Goal: Information Seeking & Learning: Find specific fact

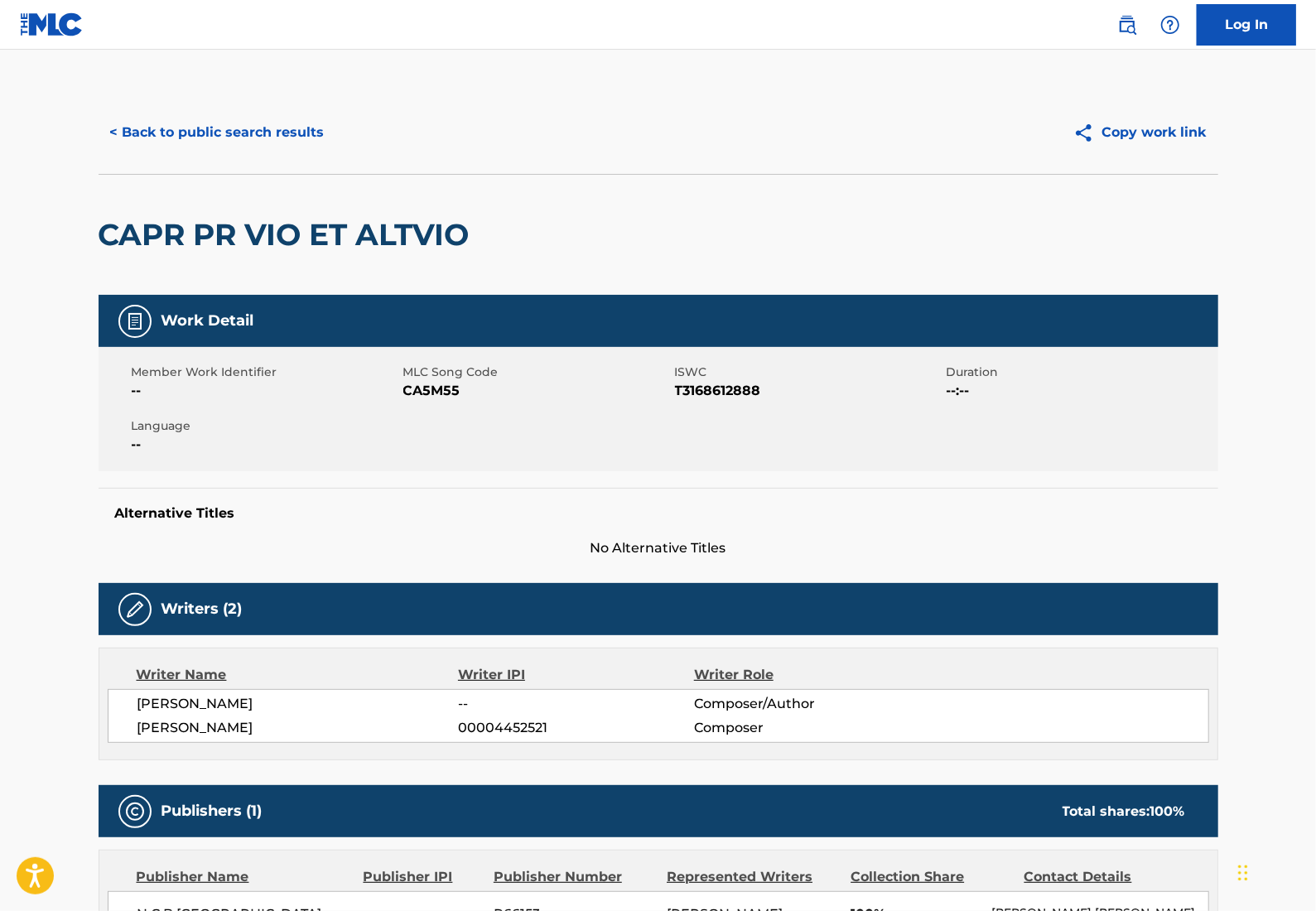
click at [233, 156] on div "< Back to public search results Copy work link" at bounding box center [659, 132] width 1120 height 83
click at [290, 142] on button "< Back to public search results" at bounding box center [218, 132] width 238 height 41
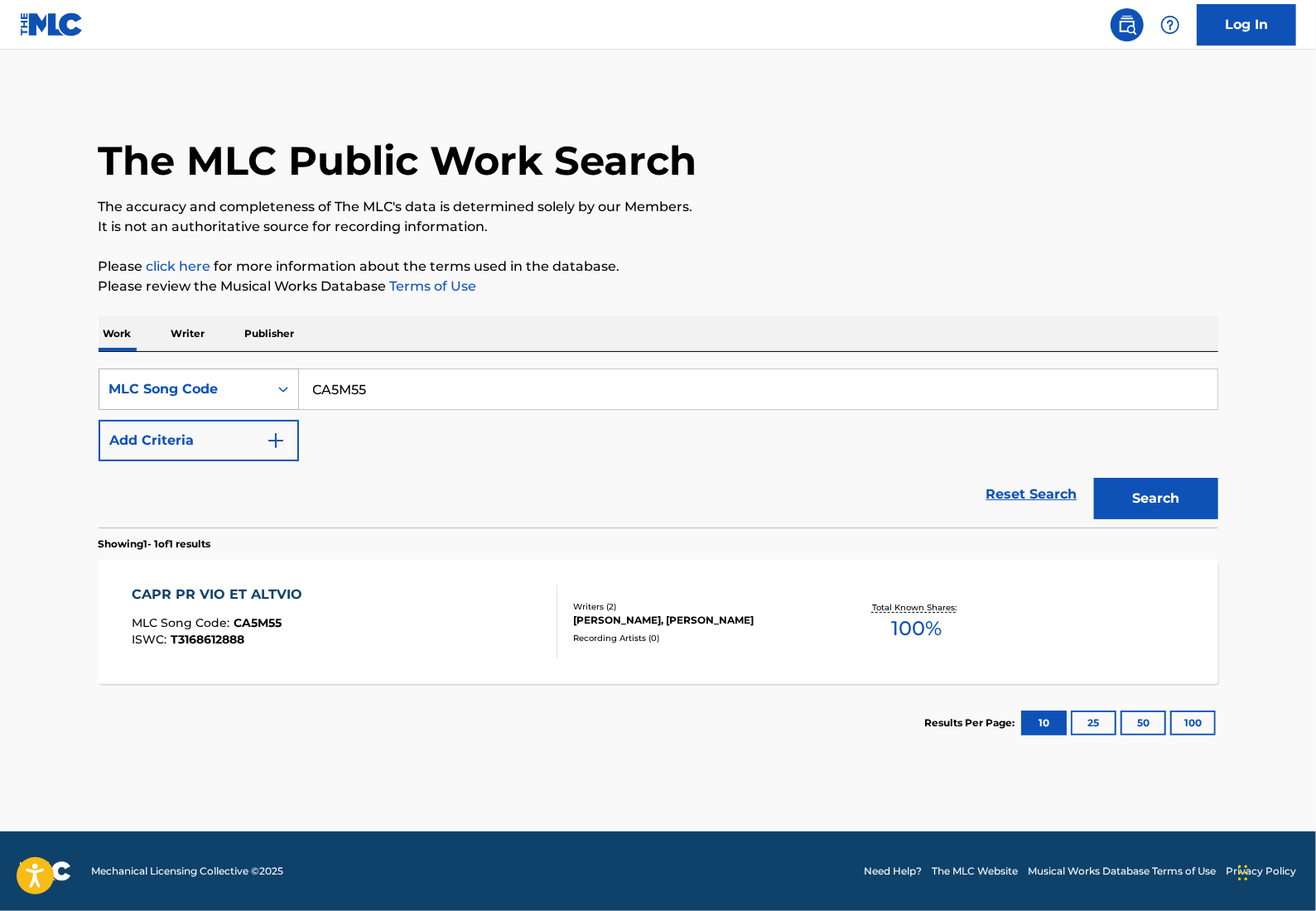
drag, startPoint x: 293, startPoint y: 387, endPoint x: 252, endPoint y: 387, distance: 41.0
click at [235, 387] on div "SearchWithCriteriab2b061de-ebe9-4248-b6e3-6a262c2b0a49 MLC Song Code CA5M55" at bounding box center [659, 389] width 1120 height 41
paste input "H3275L"
drag, startPoint x: 340, startPoint y: 388, endPoint x: 267, endPoint y: 397, distance: 73.6
click at [267, 397] on div "SearchWithCriteriab2b061de-ebe9-4248-b6e3-6a262c2b0a49 MLC Song Code H3275L" at bounding box center [659, 389] width 1120 height 41
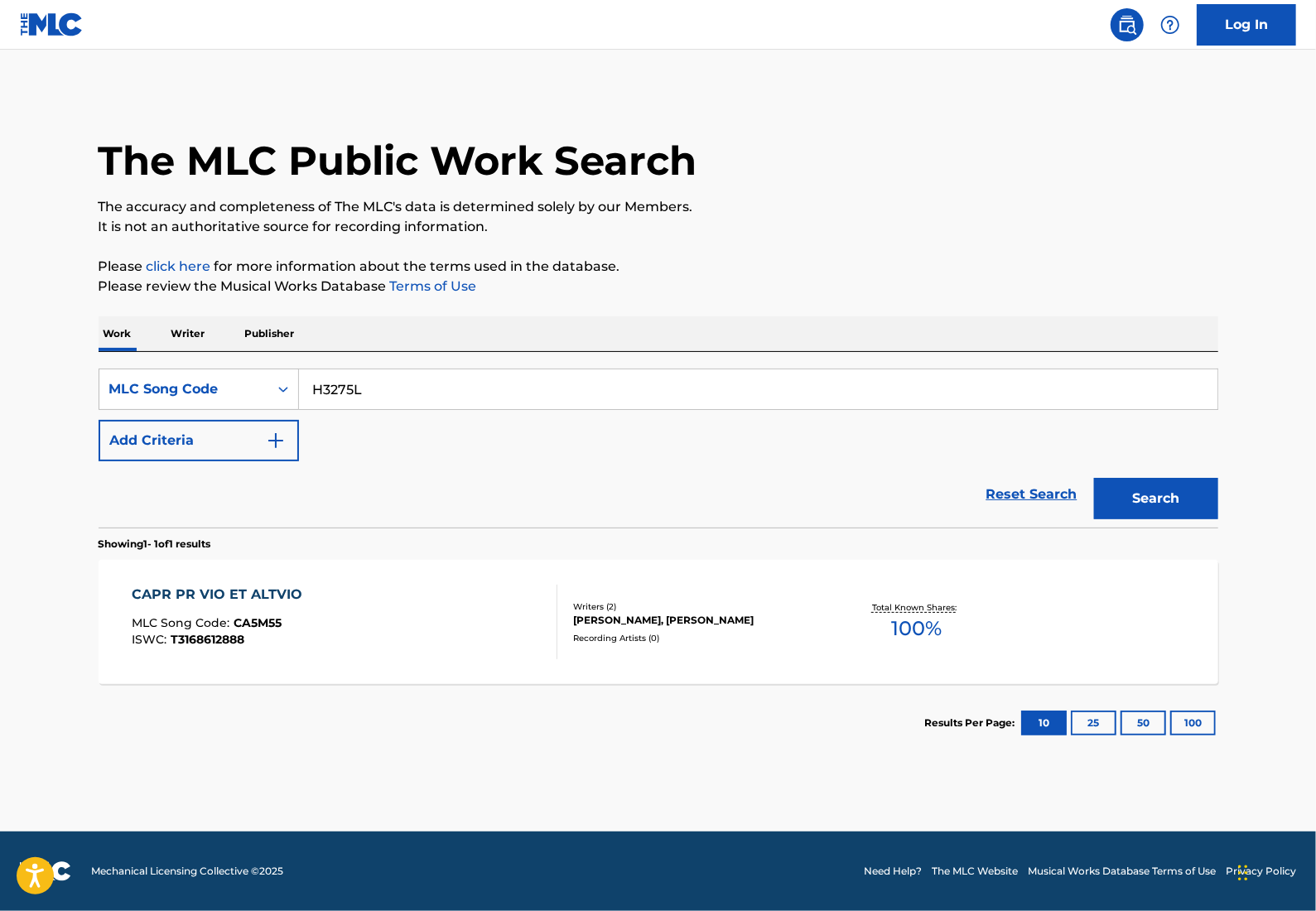
type input "H3275L"
click at [1094, 478] on button "Search" at bounding box center [1156, 498] width 124 height 41
click at [611, 619] on div "Recording Artists ( 7 )" at bounding box center [698, 623] width 250 height 12
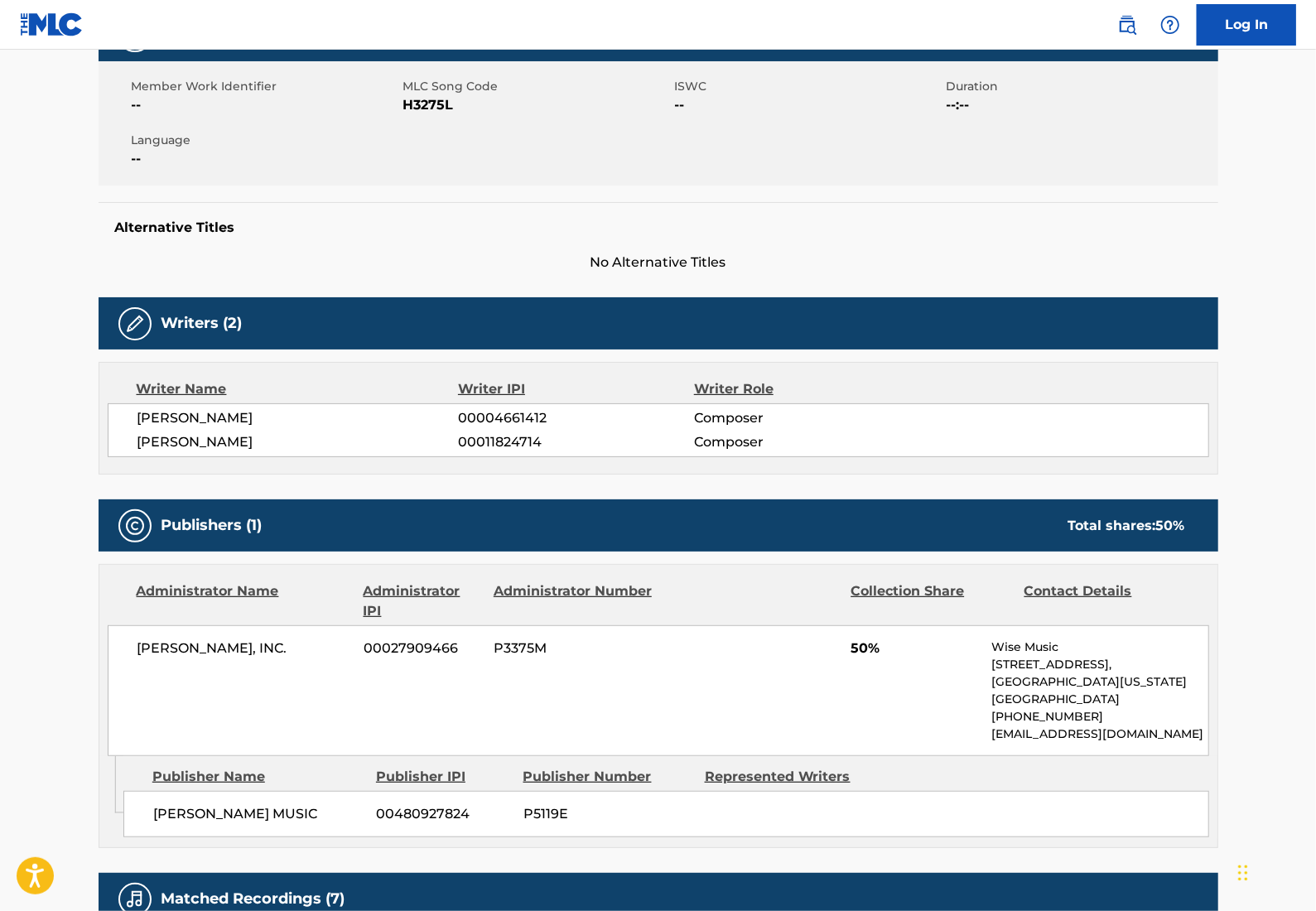
scroll to position [331, 0]
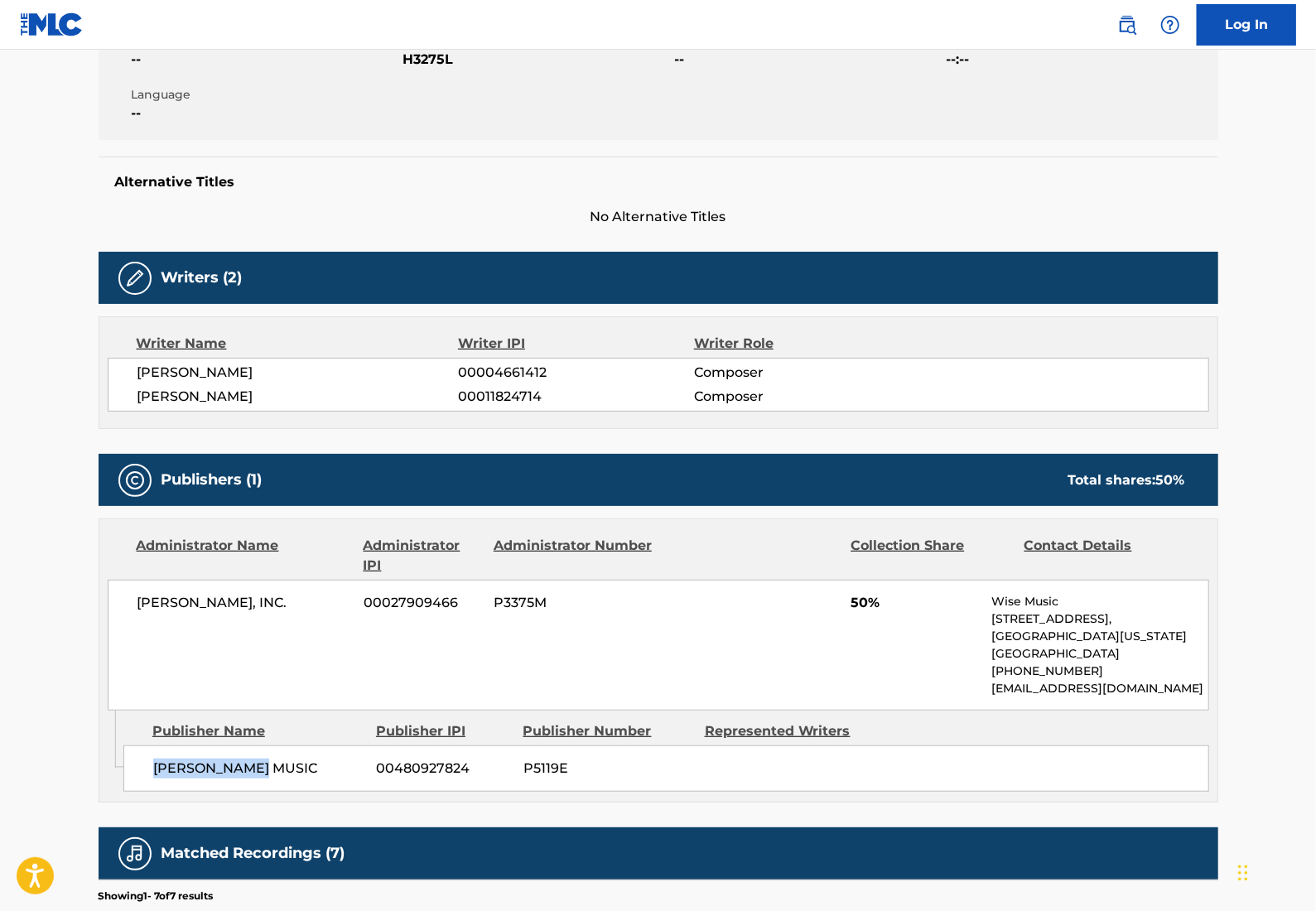
drag, startPoint x: 284, startPoint y: 772, endPoint x: 134, endPoint y: 776, distance: 150.1
click at [134, 776] on div "[PERSON_NAME] MUSIC 00480927824 P5119E" at bounding box center [665, 768] width 1085 height 46
copy span "[PERSON_NAME] MUSIC"
click at [842, 176] on h5 "Alternative Titles" at bounding box center [658, 182] width 1086 height 17
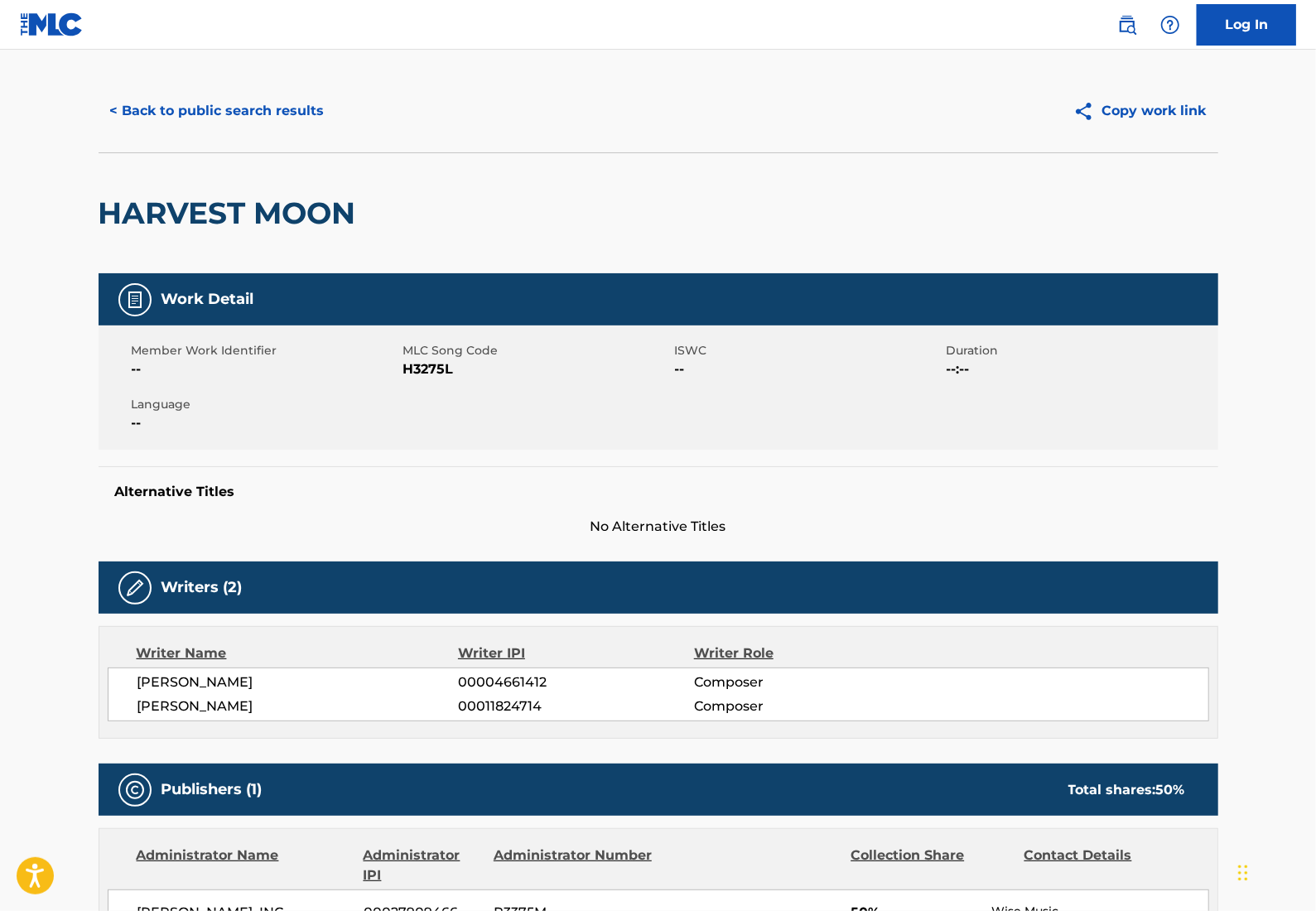
scroll to position [0, 0]
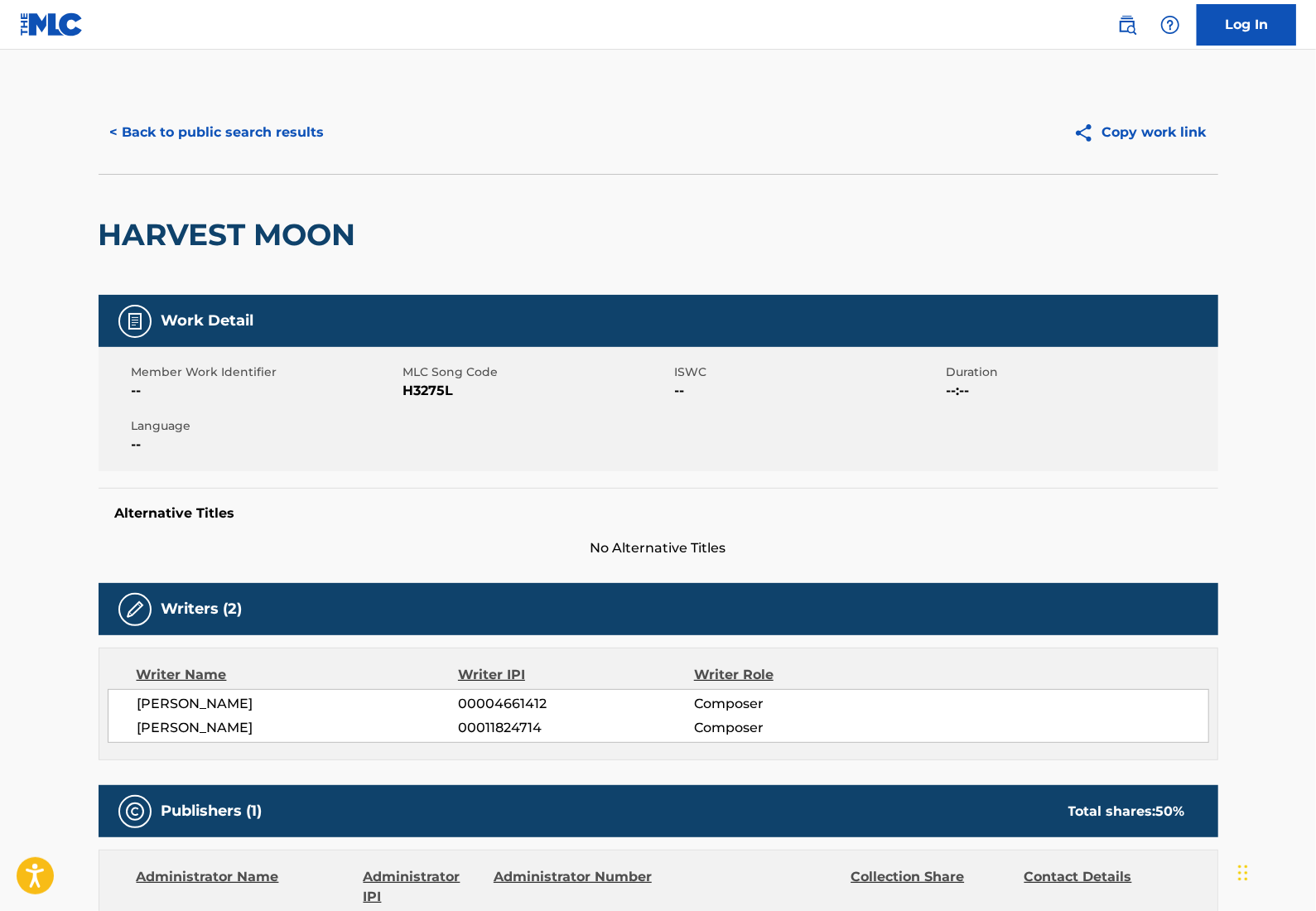
click at [235, 138] on button "< Back to public search results" at bounding box center [218, 132] width 238 height 41
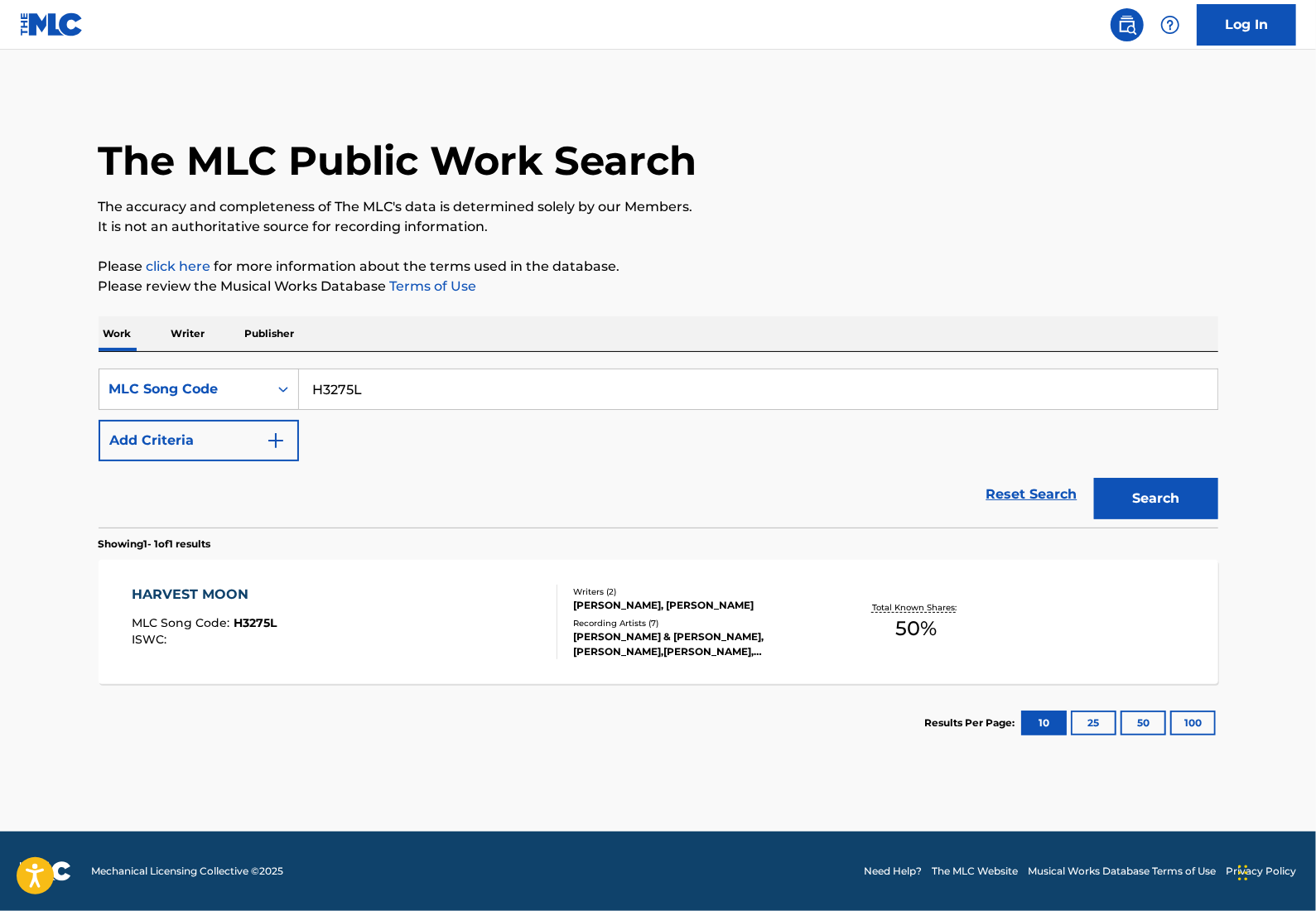
click at [701, 397] on input "H3275L" at bounding box center [758, 389] width 918 height 40
paste input "UX1NLB"
type input "UX1NLB"
click at [1164, 513] on button "Search" at bounding box center [1156, 498] width 124 height 41
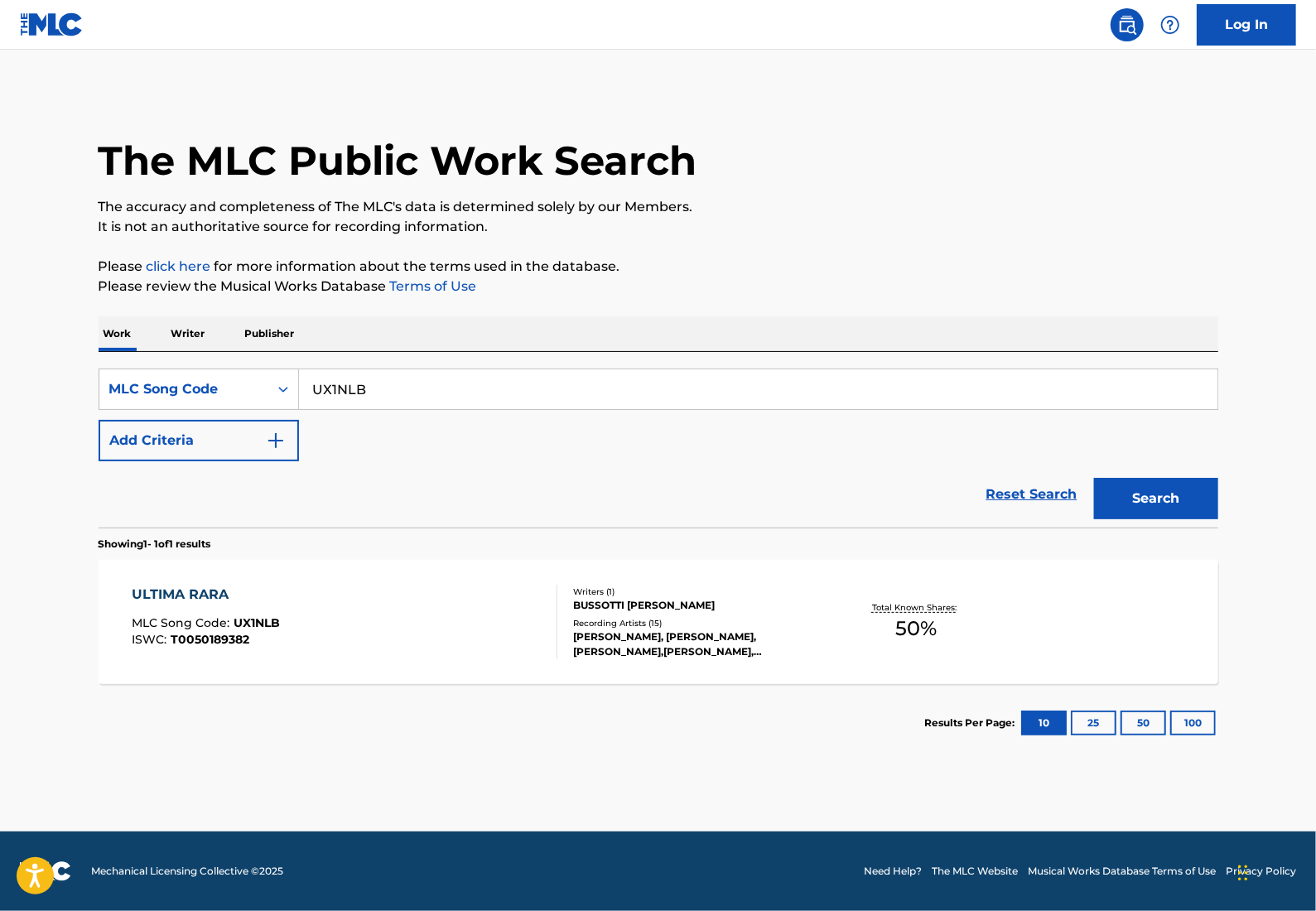
click at [765, 632] on div "[PERSON_NAME], [PERSON_NAME], [PERSON_NAME],[PERSON_NAME], [PERSON_NAME], [PERS…" at bounding box center [698, 644] width 250 height 29
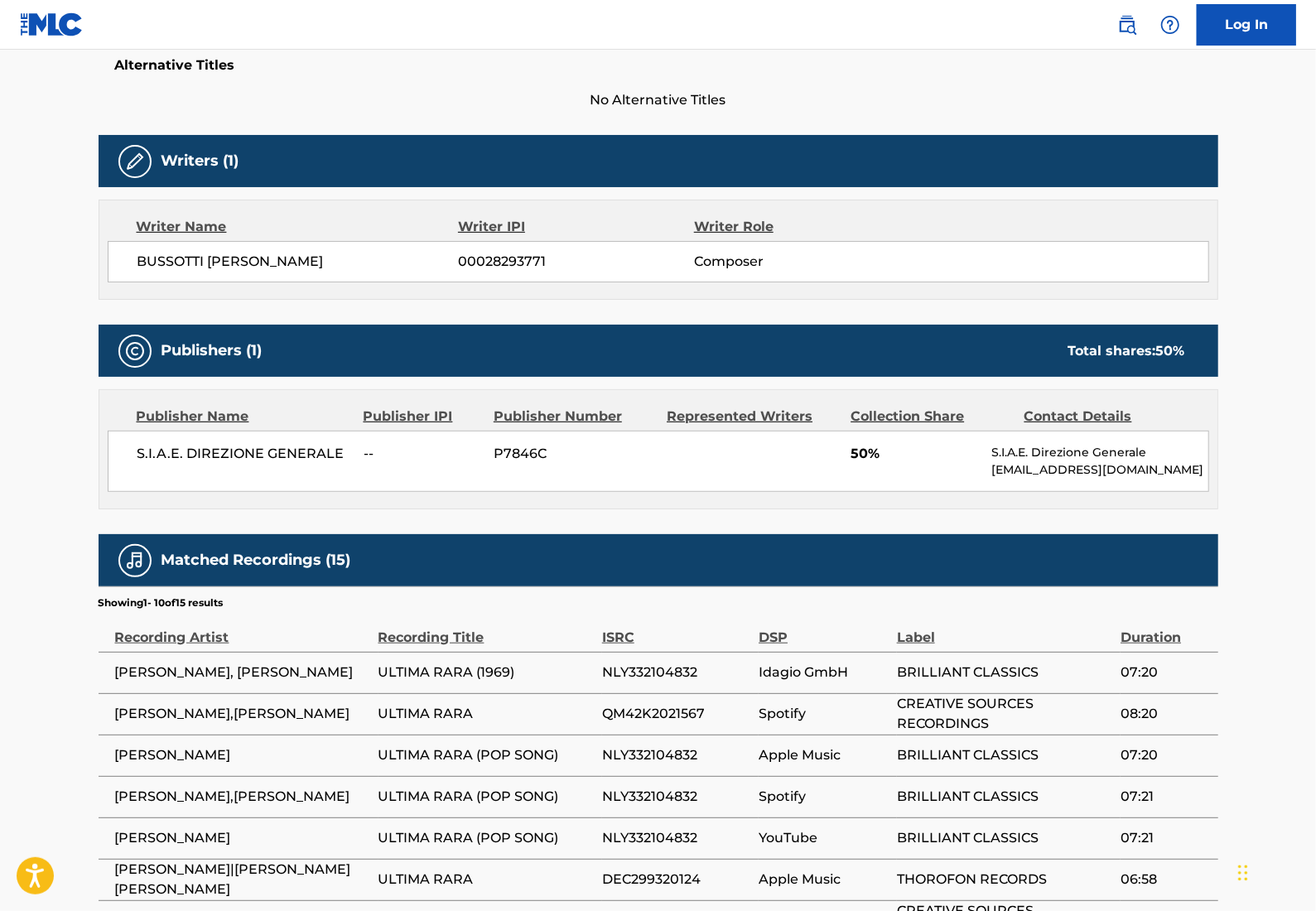
scroll to position [487, 0]
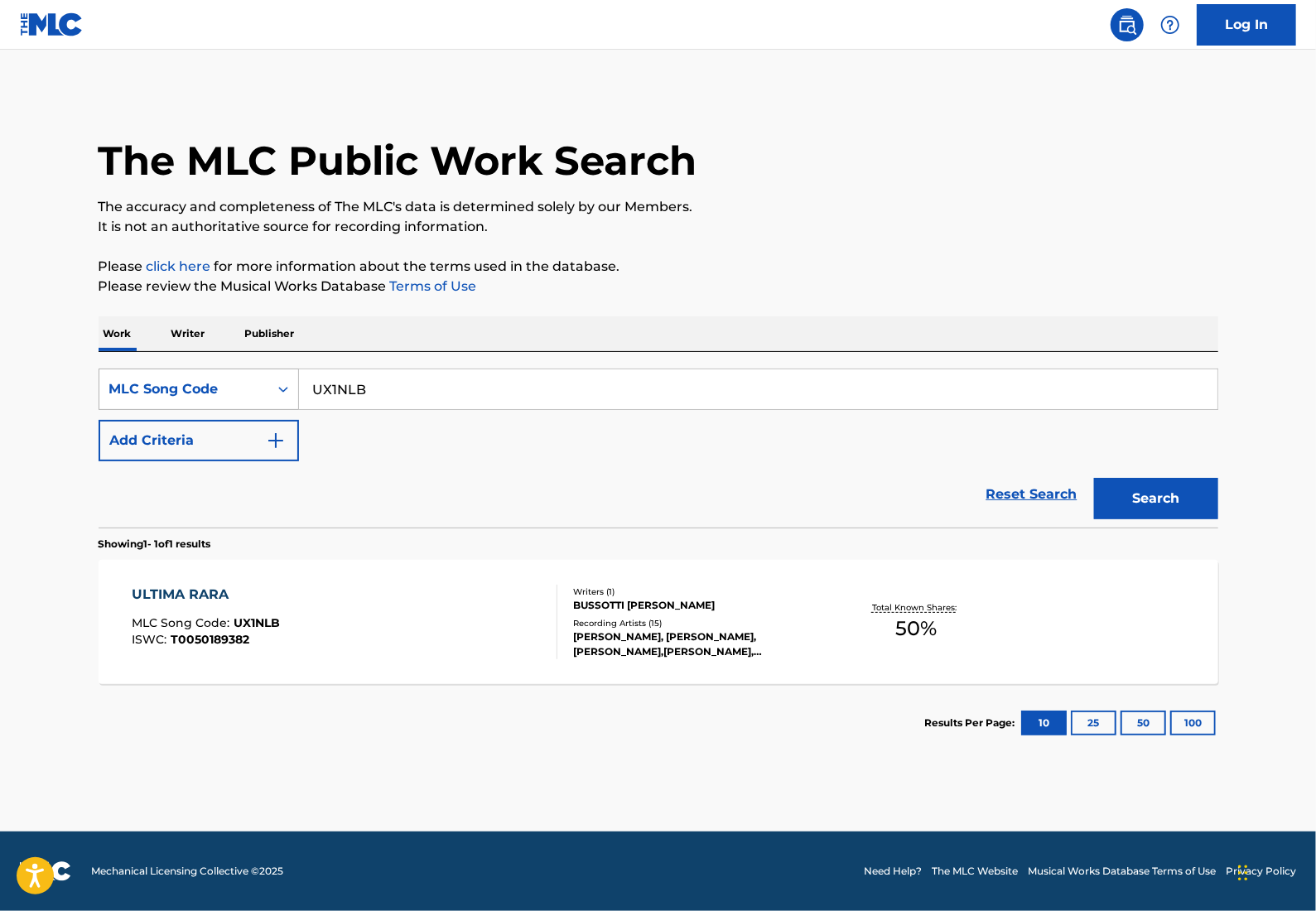
drag, startPoint x: 369, startPoint y: 398, endPoint x: 279, endPoint y: 389, distance: 90.4
click at [279, 389] on div "SearchWithCriteriab2b061de-ebe9-4248-b6e3-6a262c2b0a49 MLC Song Code UX1NLB" at bounding box center [659, 389] width 1120 height 41
paste input "SB0I97"
type input "SB0I97"
click at [1118, 508] on button "Search" at bounding box center [1156, 498] width 124 height 41
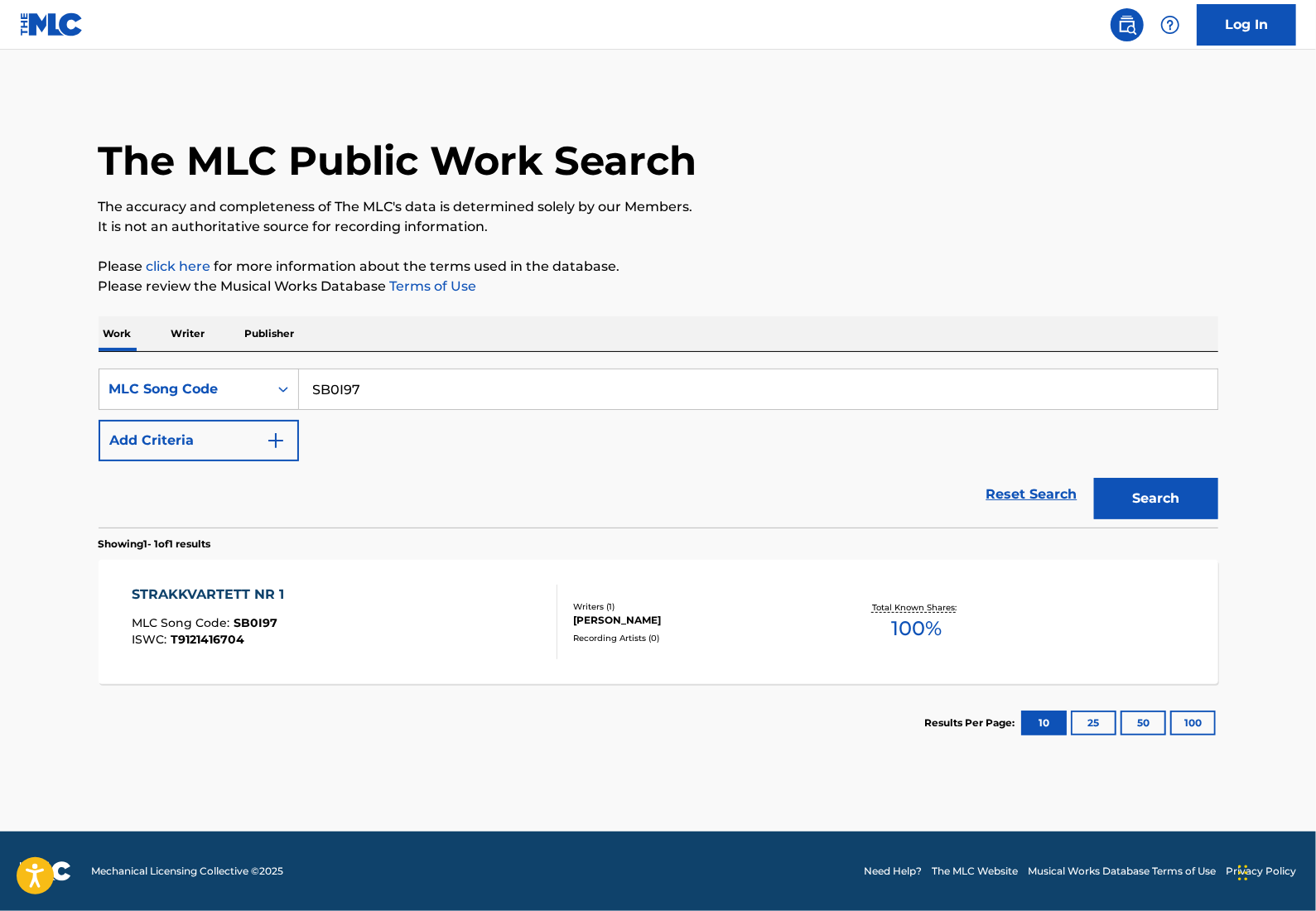
click at [900, 585] on div "STRAKKVARTETT NR 1 MLC Song Code : SB0I97 ISWC : T9121416704 Writers ( 1 ) [PER…" at bounding box center [659, 621] width 1120 height 124
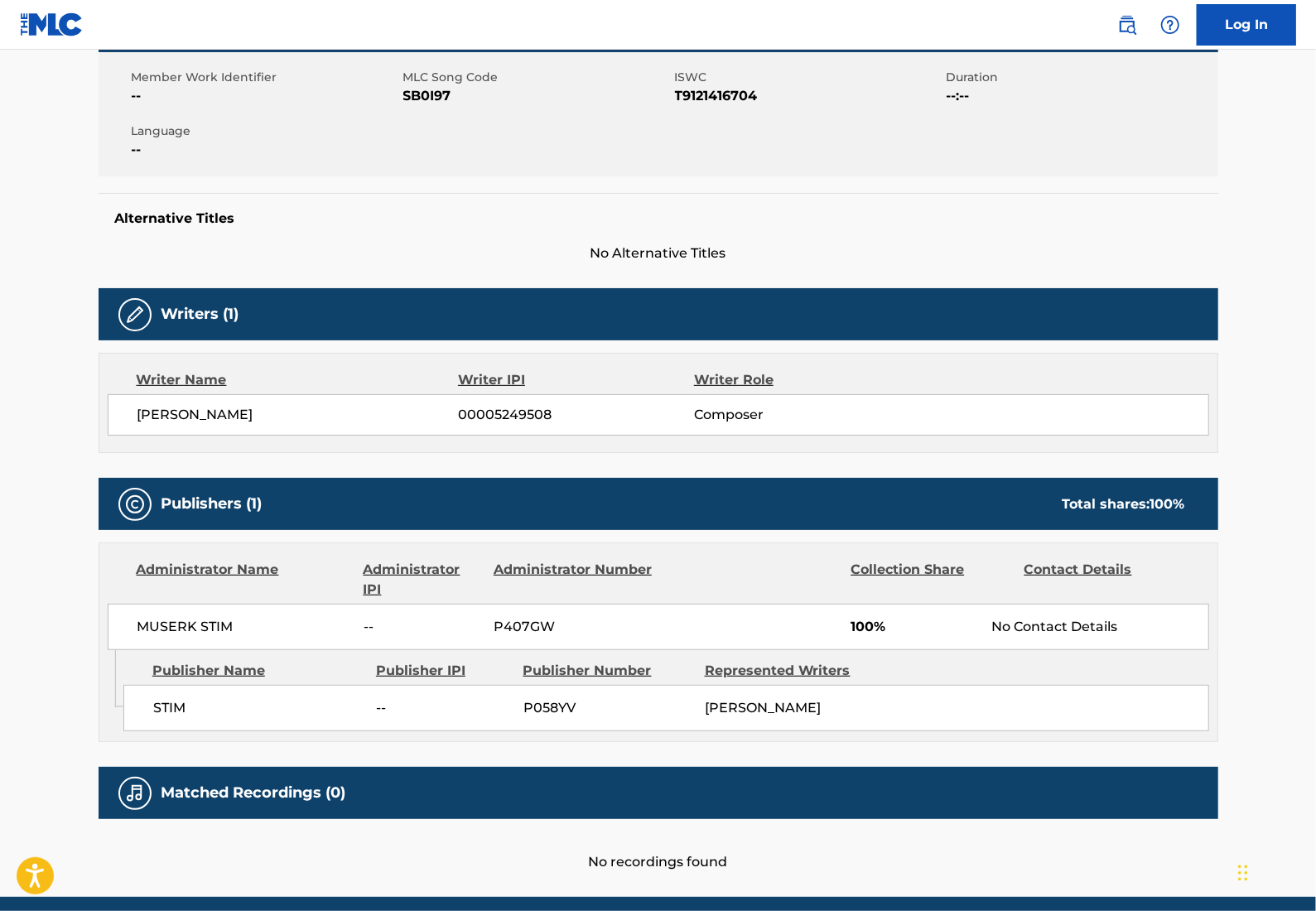
scroll to position [331, 0]
